Goal: Obtain resource: Download file/media

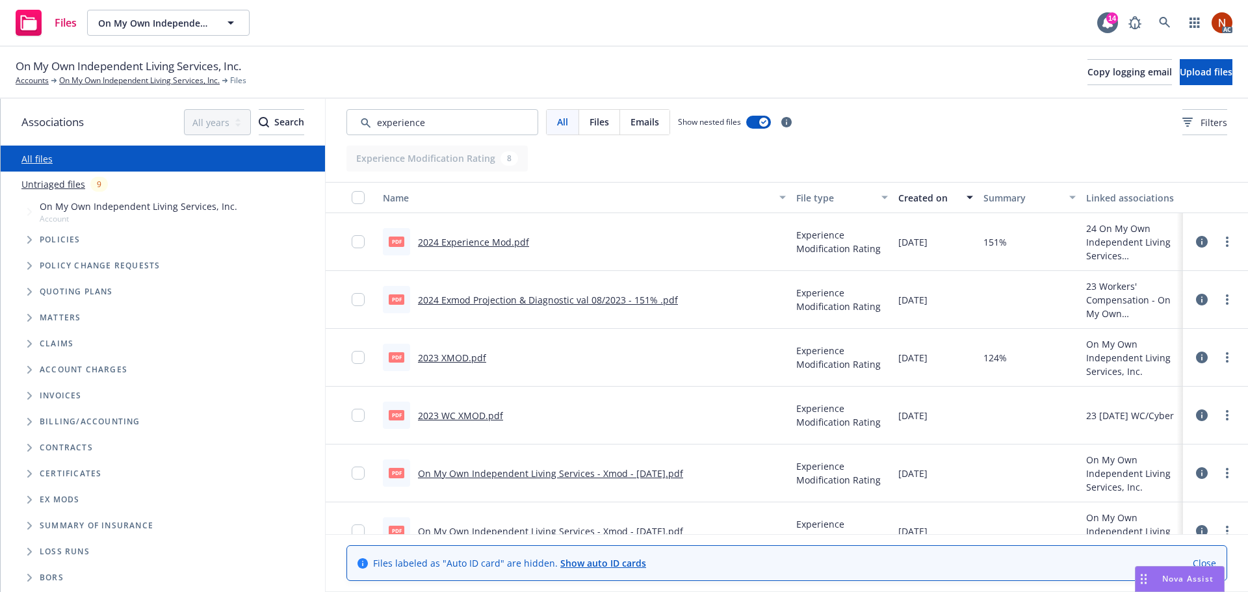
click at [311, 119] on div "Associations All years 2027 2026 2025 2024 2023 2022 2021 2020 2019 2018 2017 2…" at bounding box center [624, 345] width 1247 height 493
type input "audit"
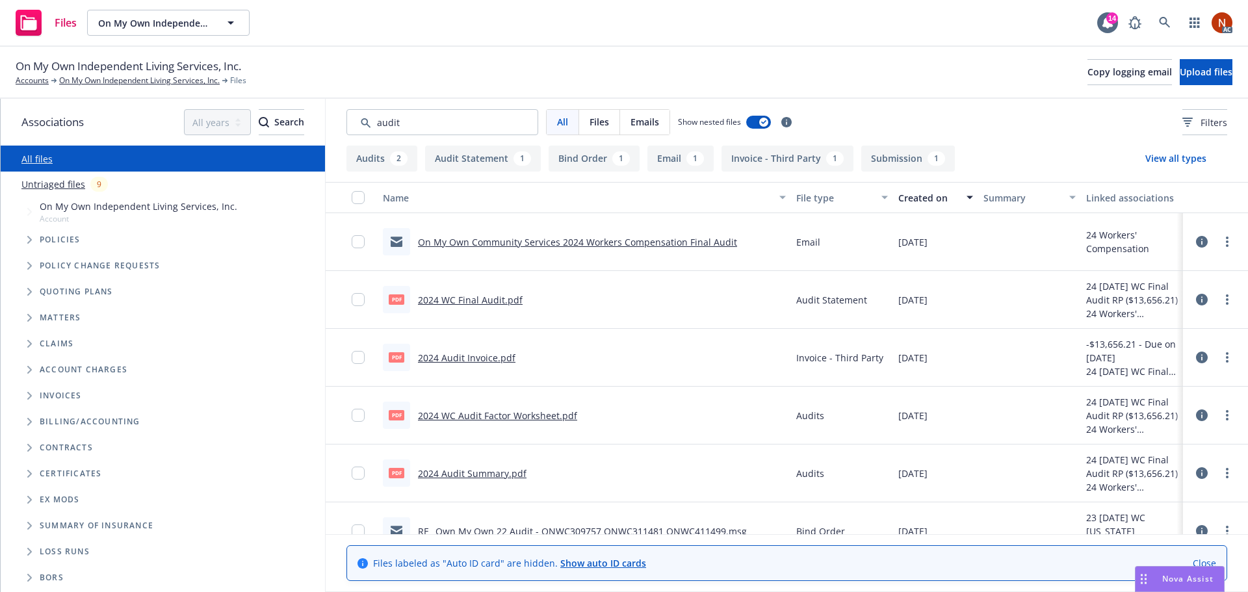
click at [942, 198] on div "Created on" at bounding box center [928, 198] width 60 height 14
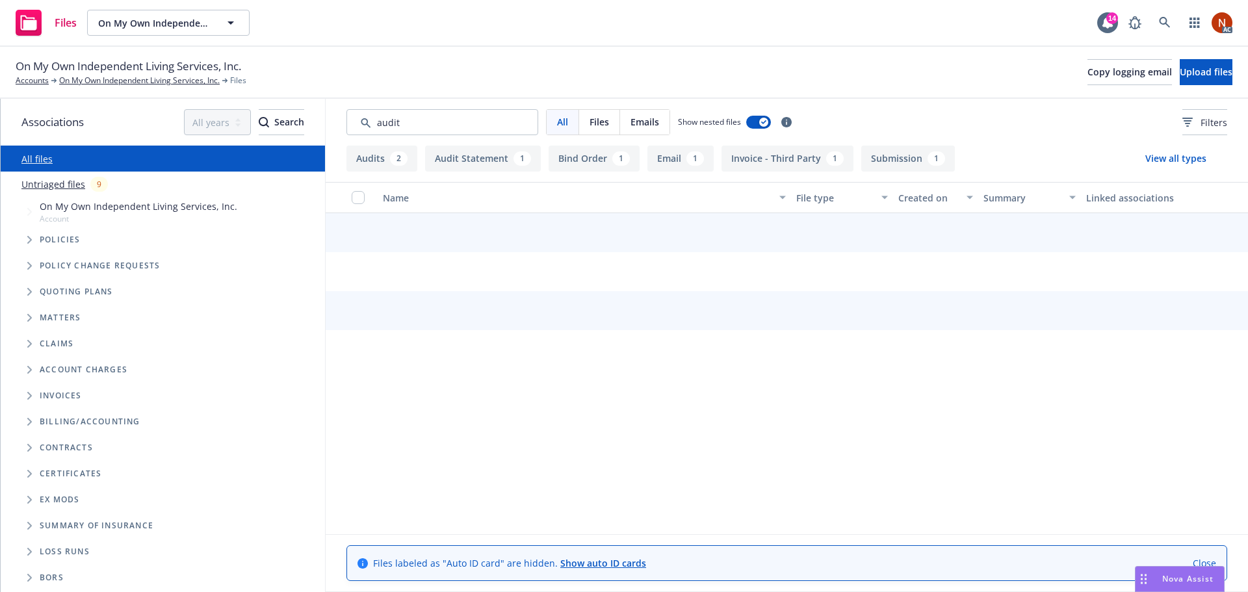
click at [942, 198] on div "Created on" at bounding box center [928, 198] width 60 height 14
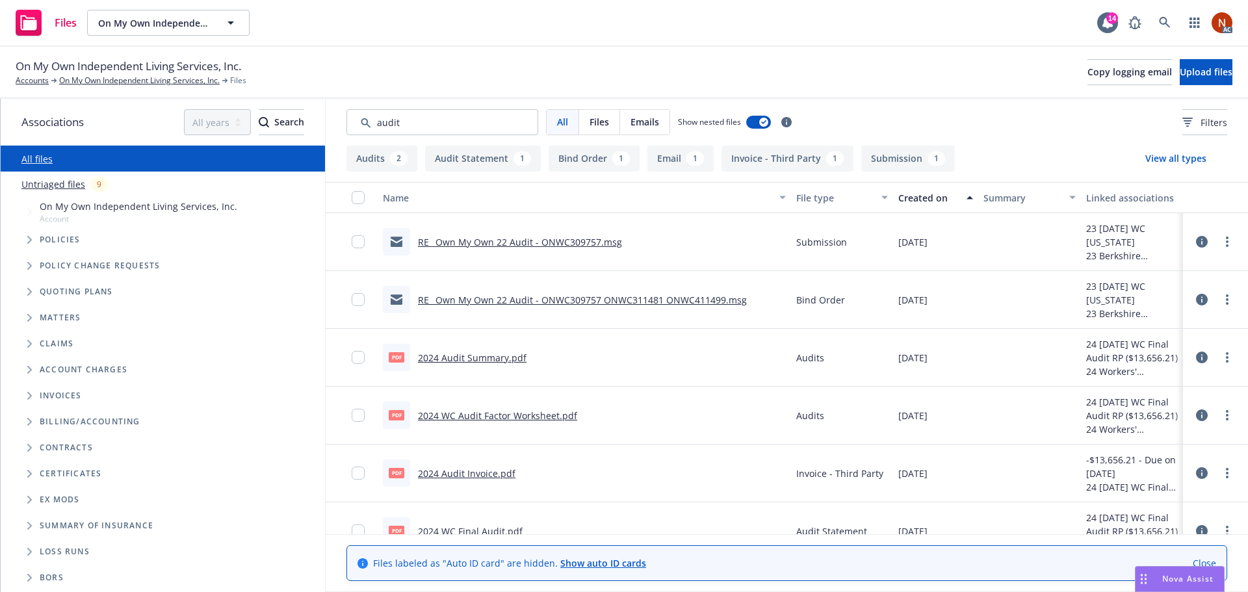
click at [942, 198] on div "Created on" at bounding box center [928, 198] width 60 height 14
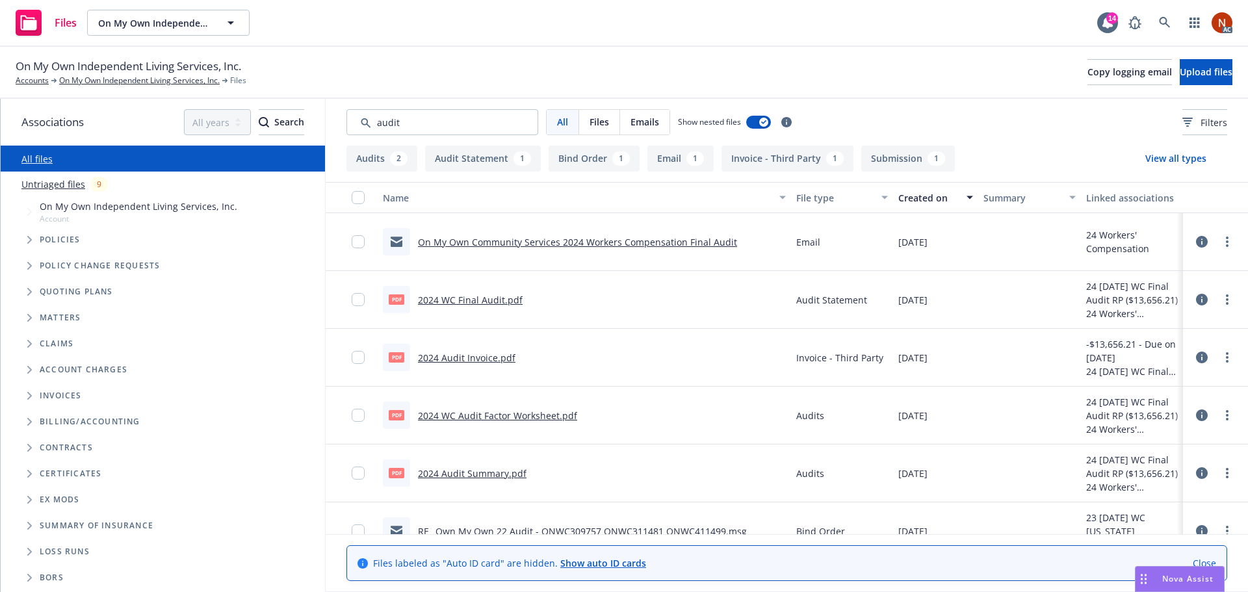
click at [499, 300] on link "2024 WC Final Audit.pdf" at bounding box center [470, 300] width 105 height 12
